Goal: Task Accomplishment & Management: Manage account settings

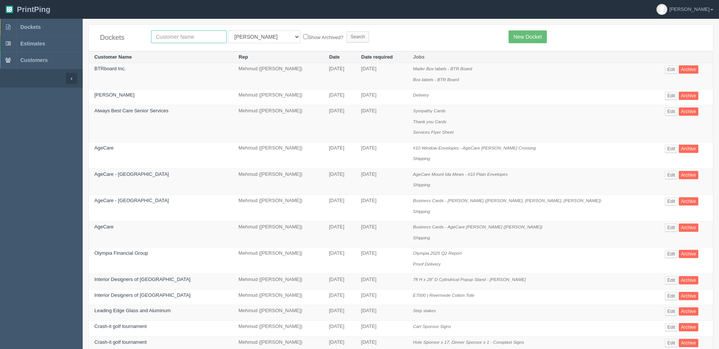
click at [174, 36] on input "text" at bounding box center [189, 36] width 76 height 13
type input "f"
type input "farsi"
click at [347, 31] on input "Search" at bounding box center [358, 36] width 23 height 11
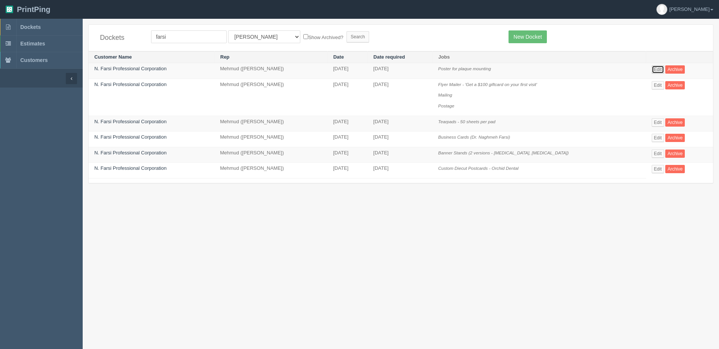
click at [652, 65] on link "Edit" at bounding box center [658, 69] width 12 height 8
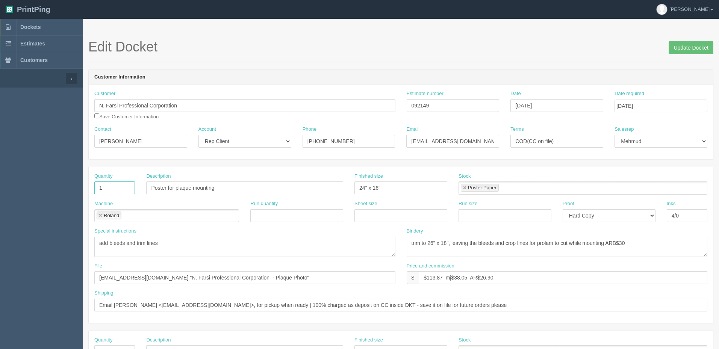
drag, startPoint x: 124, startPoint y: 189, endPoint x: 57, endPoint y: 185, distance: 67.4
click at [57, 188] on section "Dockets Estimates Customers" at bounding box center [359, 351] width 719 height 664
type input "4"
click at [235, 191] on input "Poster for plaque mounting" at bounding box center [244, 188] width 197 height 13
drag, startPoint x: 167, startPoint y: 187, endPoint x: 529, endPoint y: 161, distance: 363.4
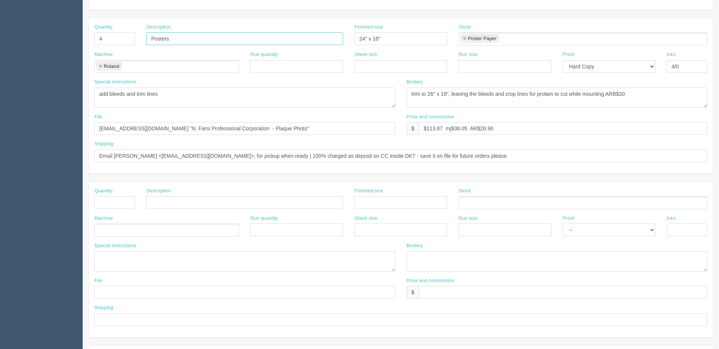
scroll to position [150, 0]
click at [176, 97] on textarea "add bleeds and trim lines" at bounding box center [244, 96] width 301 height 20
drag, startPoint x: 149, startPoint y: 37, endPoint x: 173, endPoint y: 69, distance: 40.5
click at [149, 36] on input "Posters" at bounding box center [244, 37] width 197 height 13
type input "Photo Posters"
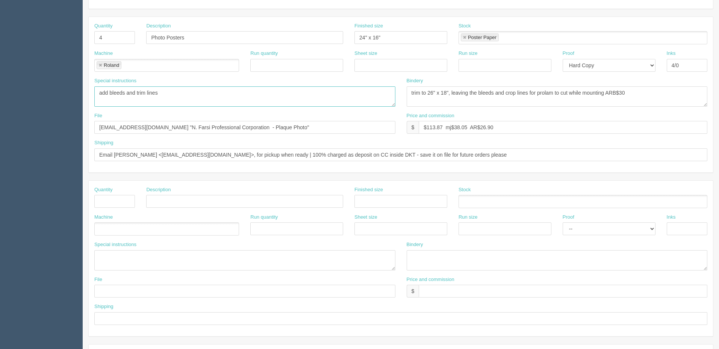
click at [185, 94] on textarea "add bleeds and trim lines" at bounding box center [244, 96] width 301 height 20
drag, startPoint x: 478, startPoint y: 86, endPoint x: 722, endPoint y: 42, distance: 247.6
click at [719, 42] on html "PrintPing Zack Edit account ( zack@allrush.ca ) Logout Dockets Estimates" at bounding box center [359, 191] width 719 height 683
type textarea "trim to 24" x 16""
click at [171, 93] on textarea "add bleeds and trim lines" at bounding box center [244, 96] width 301 height 20
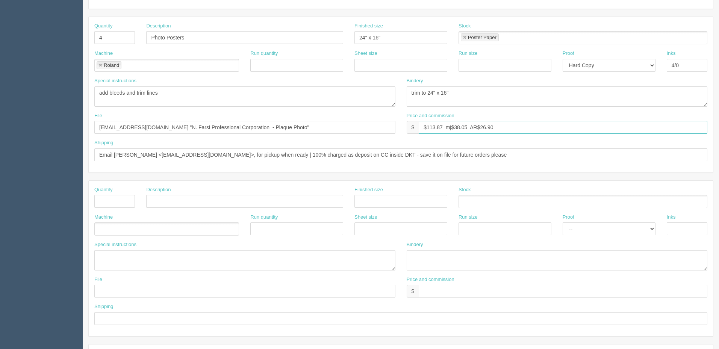
drag, startPoint x: 508, startPoint y: 128, endPoint x: 249, endPoint y: 119, distance: 258.9
click at [249, 119] on div "File files@allrush.ca "N. Farsi Professional Corporation - Plaque Photo" Price …" at bounding box center [401, 125] width 625 height 27
type input "$123.51 mj$35.29 AR$31.30"
click at [274, 127] on input "files@allrush.ca "N. Farsi Professional Corporation - Plaque Photo"" at bounding box center [244, 127] width 301 height 13
type input "files@allrush.ca "N. Farsi Professional Corporation - Plaque Photos""
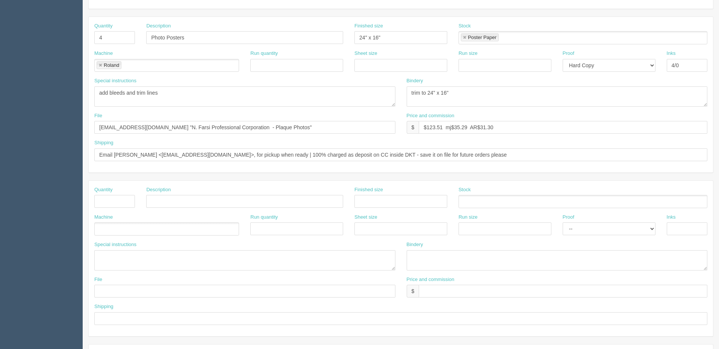
scroll to position [0, 0]
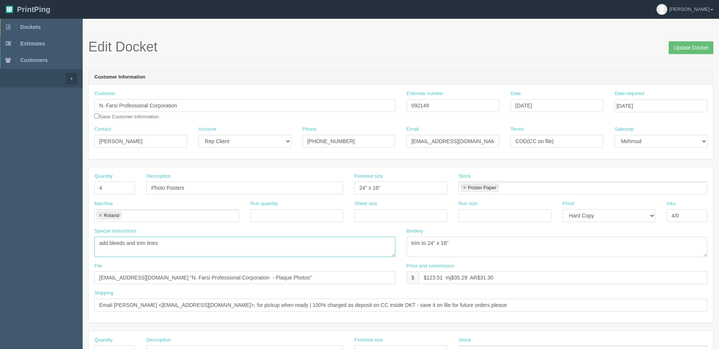
click at [184, 245] on textarea "add bleeds and trim lines" at bounding box center [244, 247] width 301 height 20
click at [167, 243] on textarea "add bleeds and trim lines" at bounding box center [244, 247] width 301 height 20
paste textarea "AI1A6416(for plaque mounting - pack separately)"
click at [340, 243] on textarea "add bleeds and trim lines" at bounding box center [244, 247] width 301 height 20
type textarea "add bleeds and trim lines | ***Pack image: AI1A6416 separately for plaque mount…"
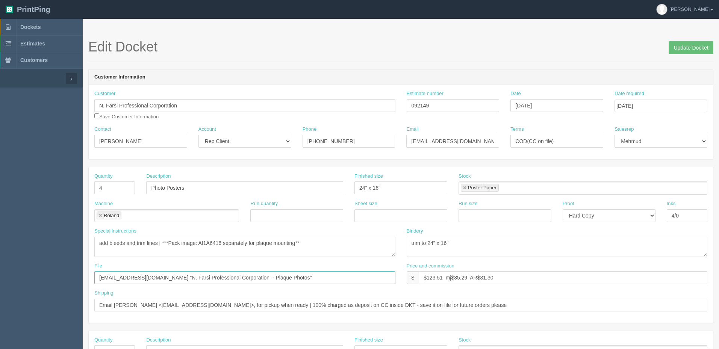
drag, startPoint x: 289, startPoint y: 276, endPoint x: -82, endPoint y: 252, distance: 371.6
click at [0, 252] on html "PrintPing Zack Edit account ( zack@allrush.ca ) Logout Dockets Estimates" at bounding box center [359, 341] width 719 height 683
paste input "Z:\N\N Farsi Professional Corporation\2025\August 2025\Posters"
drag, startPoint x: 108, startPoint y: 279, endPoint x: 39, endPoint y: 269, distance: 69.5
click at [41, 269] on section "Dockets Estimates Customers" at bounding box center [359, 351] width 719 height 664
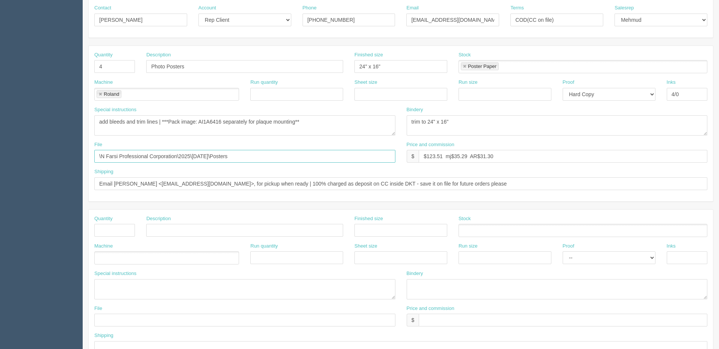
scroll to position [38, 0]
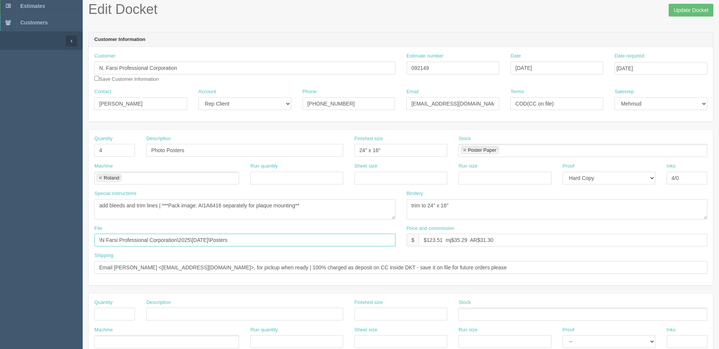
type input "\N Farsi Professional Corporation\2025\August 2025\Posters"
click at [237, 267] on input "Email Mike <prolam1@telus.net>, for pickup when ready | 100% charged as deposit…" at bounding box center [400, 267] width 613 height 13
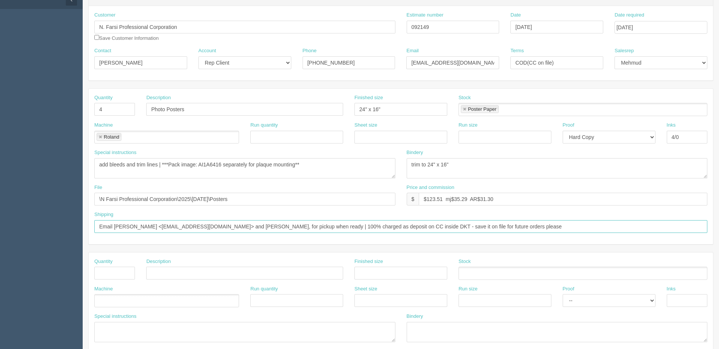
scroll to position [188, 0]
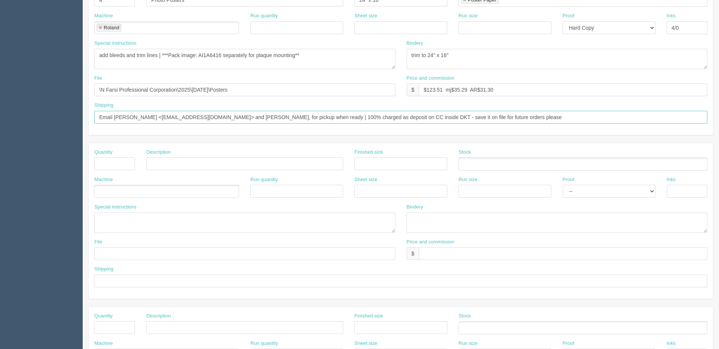
type input "Email Mike <prolam1@telus.net> and Farzad, for pickup when ready | 100% charged…"
click at [128, 220] on textarea at bounding box center [244, 223] width 301 height 20
click at [265, 222] on textarea "3x Farzad picking up, 1 Mike picking up - *****see Zack*****" at bounding box center [244, 223] width 301 height 20
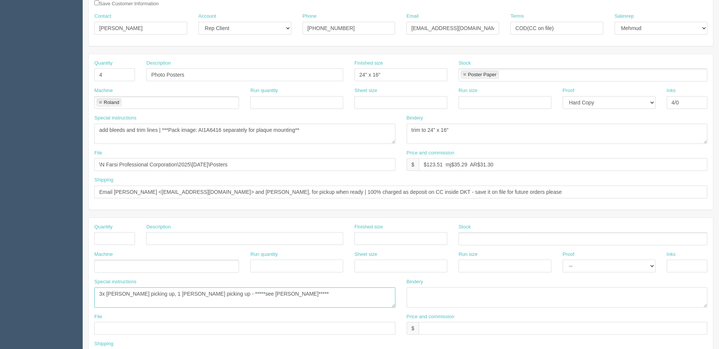
scroll to position [113, 0]
drag, startPoint x: 123, startPoint y: 293, endPoint x: 32, endPoint y: 294, distance: 90.6
click at [32, 294] on section "Dockets Estimates Customers" at bounding box center [359, 238] width 719 height 664
type textarea "Farzad picking up 3 posters, Mike picking up 1 poster- *****see Zack*****"
click at [348, 131] on textarea "add bleeds and trim lines" at bounding box center [244, 134] width 301 height 20
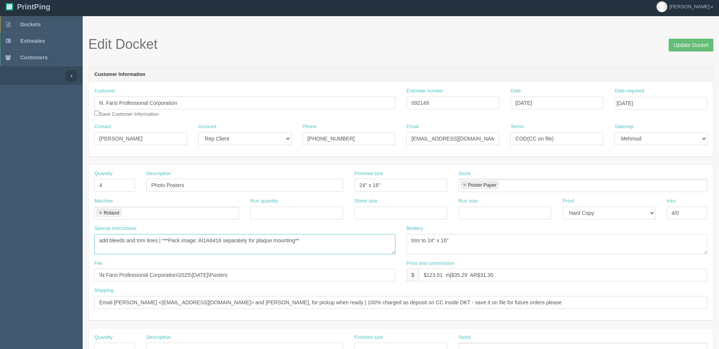
scroll to position [0, 0]
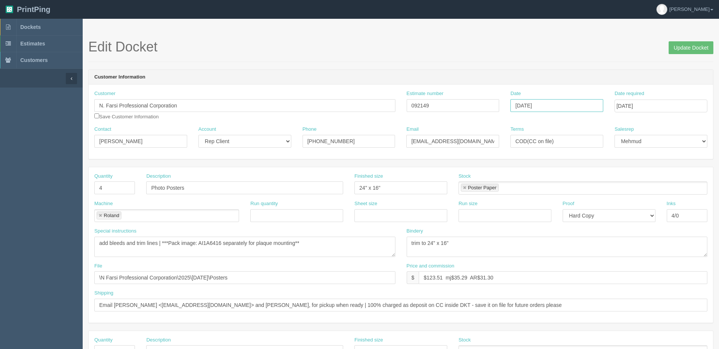
click at [560, 111] on input "[DATE]" at bounding box center [557, 105] width 93 height 13
click at [568, 179] on td "22" at bounding box center [568, 177] width 9 height 11
type input "[DATE]"
click at [682, 105] on input "[DATE]" at bounding box center [661, 106] width 93 height 13
click at [640, 187] on td "26" at bounding box center [642, 189] width 9 height 11
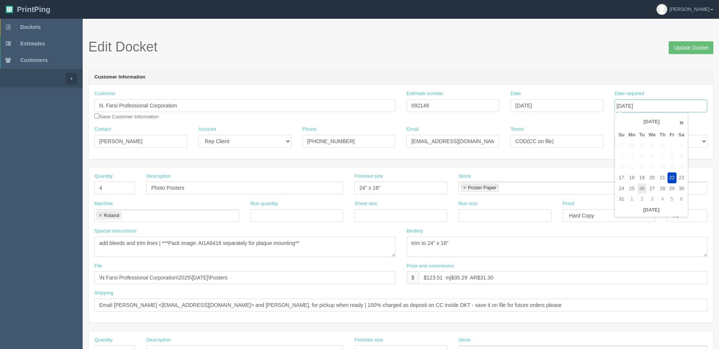
type input "[DATE]"
click at [599, 35] on section "Edit Docket Update Docket Customer Information Customer N. Farsi Professional C…" at bounding box center [401, 351] width 637 height 664
click at [691, 51] on input "Update Docket" at bounding box center [691, 47] width 45 height 13
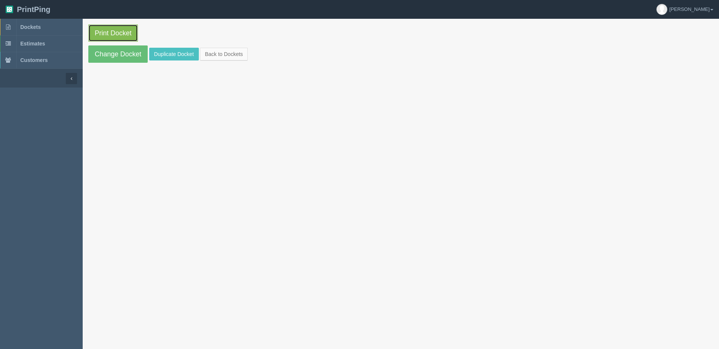
click at [132, 30] on link "Print Docket" at bounding box center [113, 32] width 50 height 17
click at [53, 27] on link "Dockets" at bounding box center [41, 27] width 83 height 17
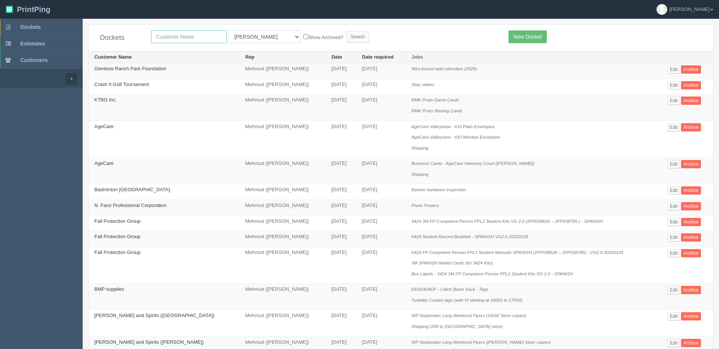
click at [176, 35] on input "text" at bounding box center [189, 36] width 76 height 13
type input "global"
click at [347, 31] on input "Search" at bounding box center [358, 36] width 23 height 11
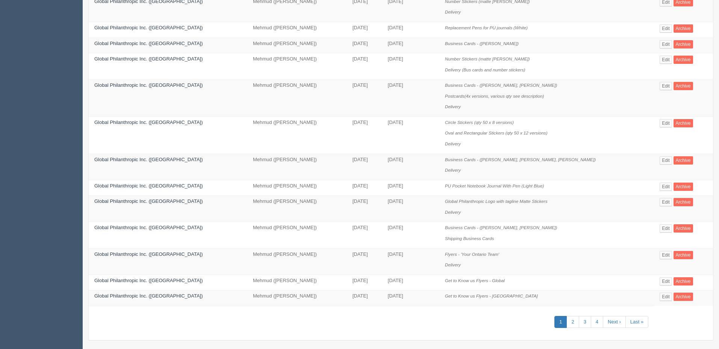
scroll to position [388, 0]
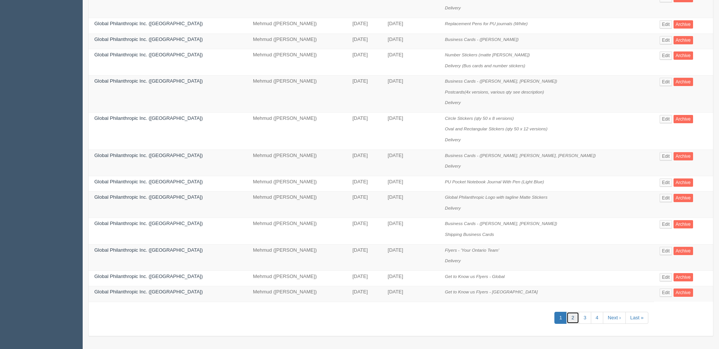
click at [568, 317] on link "2" at bounding box center [573, 318] width 12 height 12
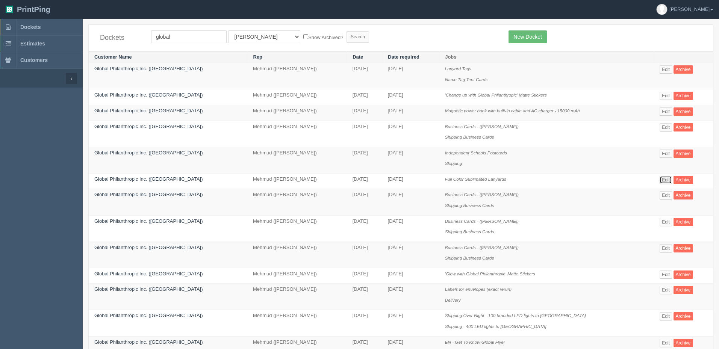
click at [660, 177] on link "Edit" at bounding box center [666, 180] width 12 height 8
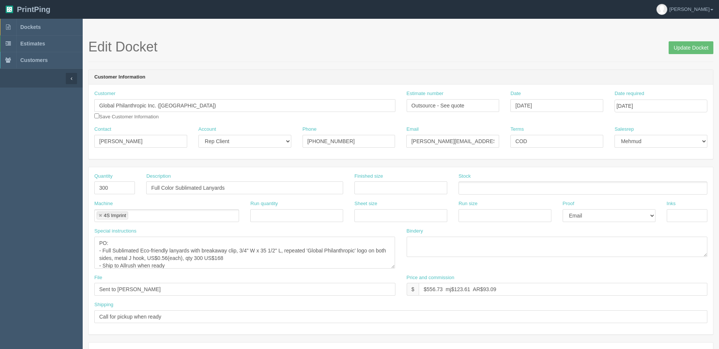
drag, startPoint x: 394, startPoint y: 256, endPoint x: 394, endPoint y: 288, distance: 32.3
click at [394, 269] on textarea "PO: - Full Sublimated Eco-friendly lanyards with breakaway clip, 3/4" W x 35 1/…" at bounding box center [244, 253] width 301 height 32
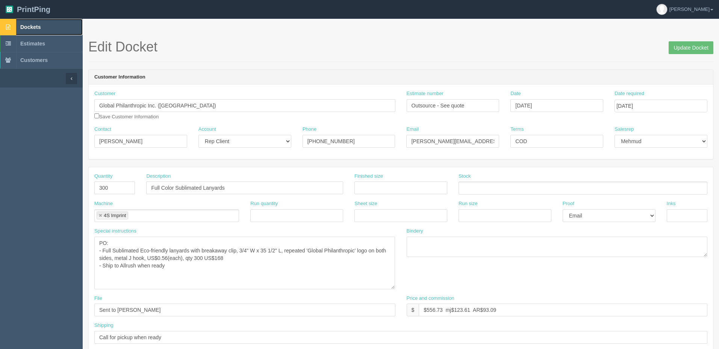
drag, startPoint x: 38, startPoint y: 24, endPoint x: 42, endPoint y: 30, distance: 7.0
click at [38, 24] on span "Dockets" at bounding box center [30, 27] width 20 height 6
